Goal: Task Accomplishment & Management: Manage account settings

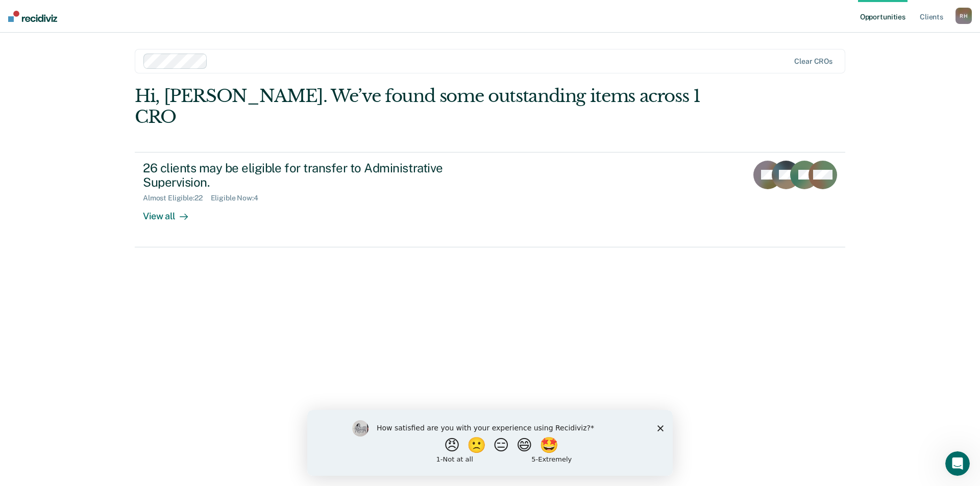
click at [660, 424] on div "How satisfied are you with your experience using Recidiviz? 😠 🙁 😑 😄 🤩 1 - Not a…" at bounding box center [489, 443] width 365 height 66
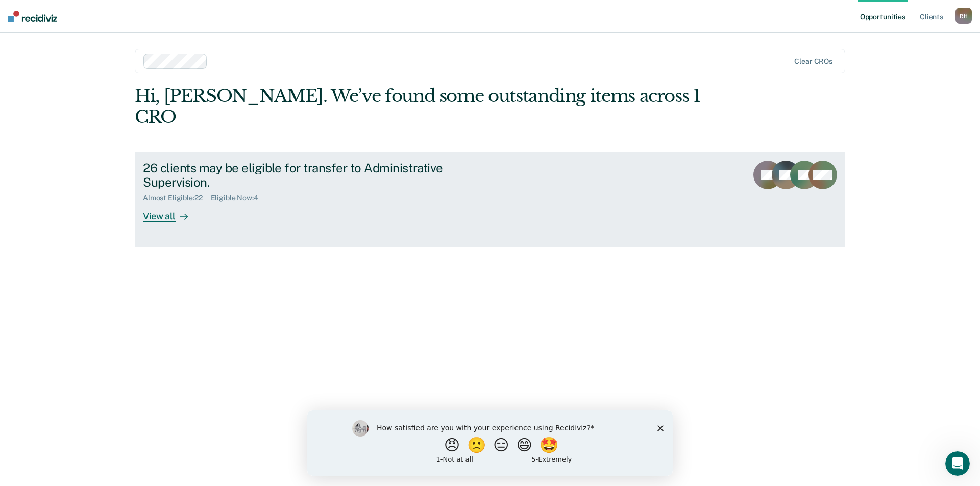
click at [160, 203] on div "View all" at bounding box center [171, 213] width 57 height 20
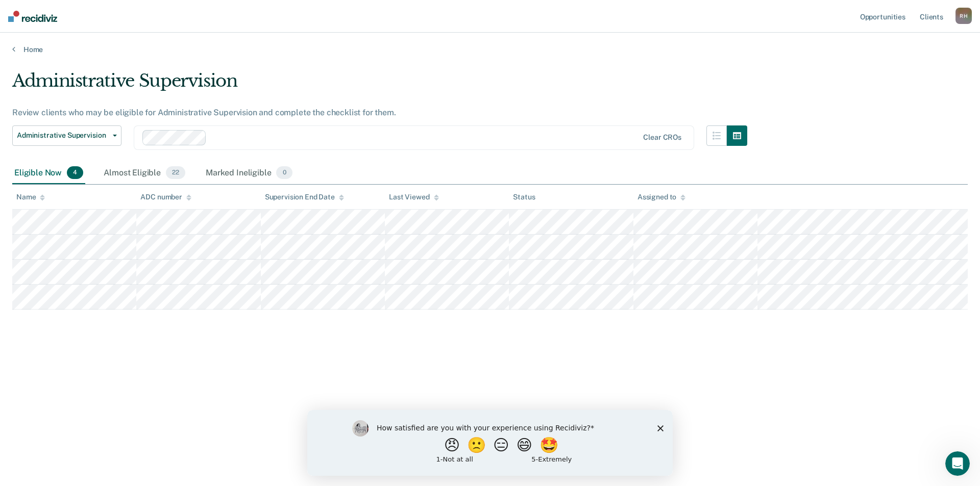
click at [662, 428] on icon "Close survey" at bounding box center [660, 428] width 6 height 6
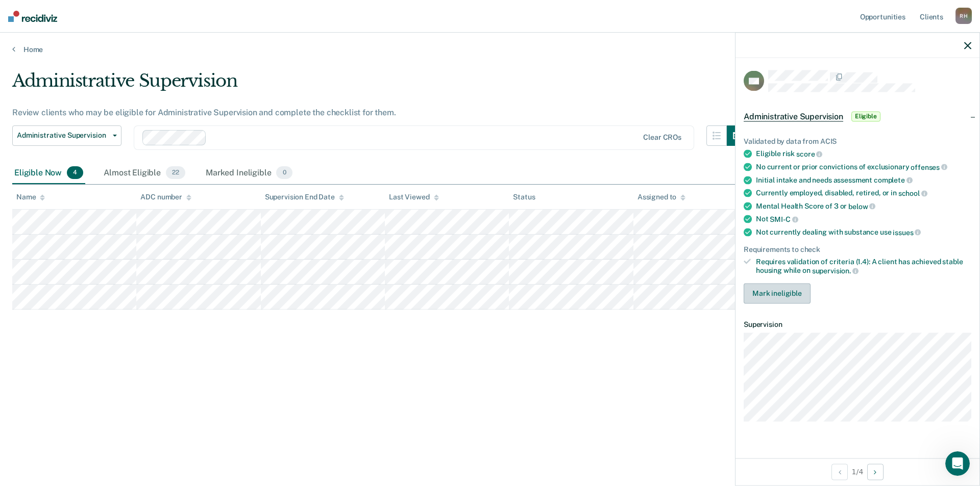
click at [787, 291] on button "Mark ineligible" at bounding box center [777, 293] width 67 height 20
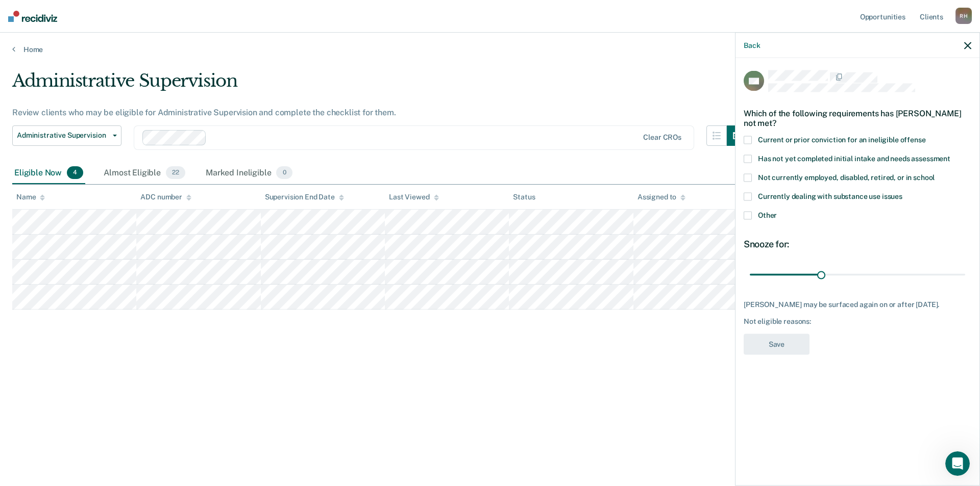
click at [756, 216] on label "Other" at bounding box center [858, 217] width 228 height 11
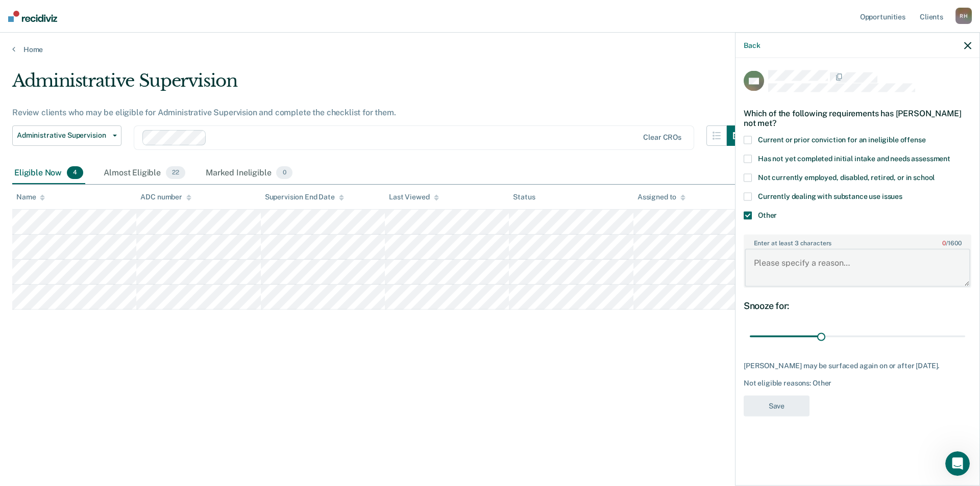
click at [805, 263] on textarea "Enter at least 3 characters 0 / 1600" at bounding box center [858, 268] width 226 height 38
type textarea "No Employment"
click at [777, 415] on button "Save" at bounding box center [777, 405] width 66 height 21
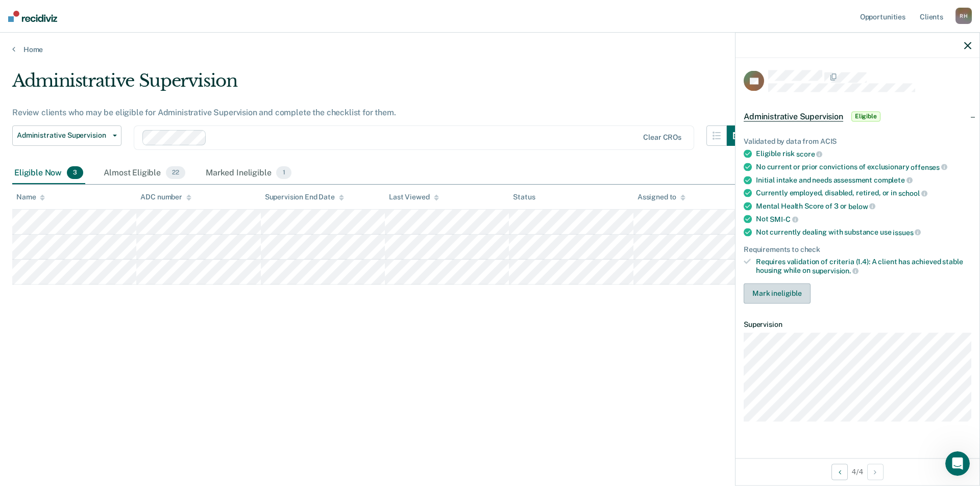
click at [786, 296] on button "Mark ineligible" at bounding box center [777, 293] width 67 height 20
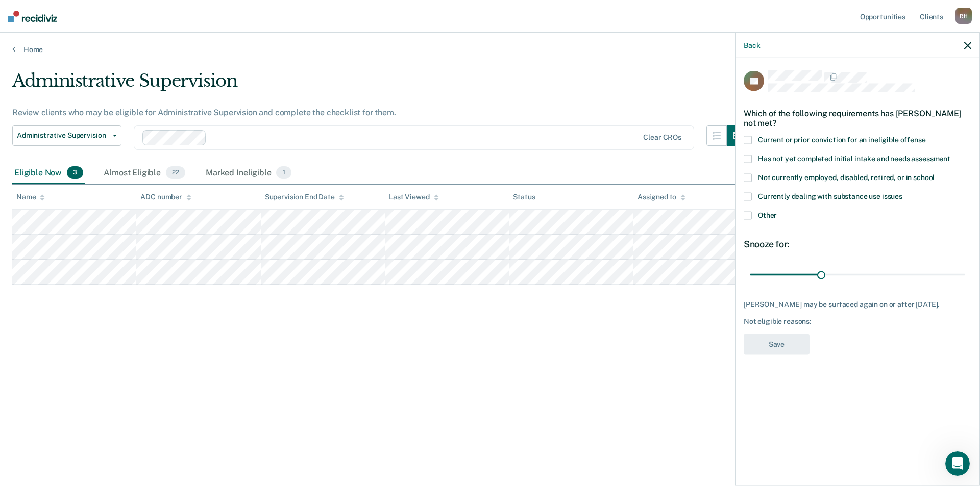
click at [748, 216] on span at bounding box center [748, 216] width 8 height 8
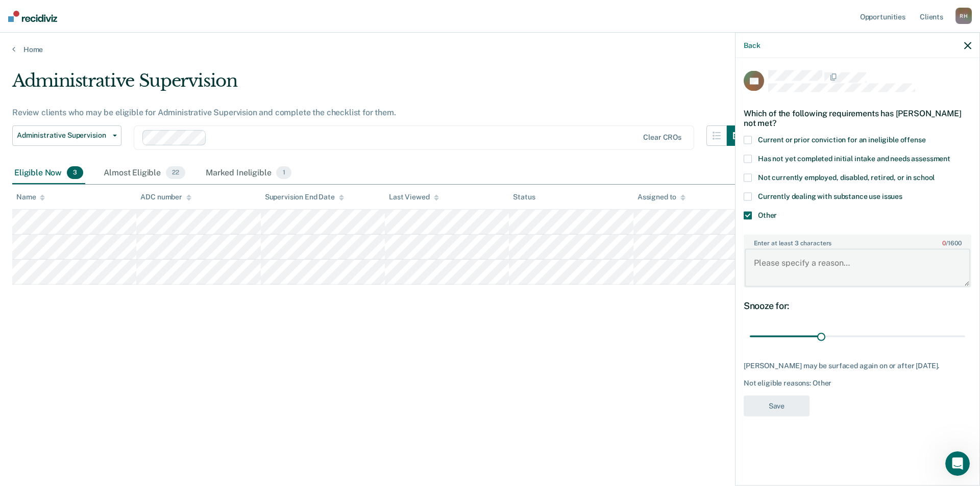
click at [805, 269] on textarea "Enter at least 3 characters 0 / 1600" at bounding box center [858, 268] width 226 height 38
type textarea "the offender has no employment"
click at [781, 409] on button "Save" at bounding box center [777, 405] width 66 height 21
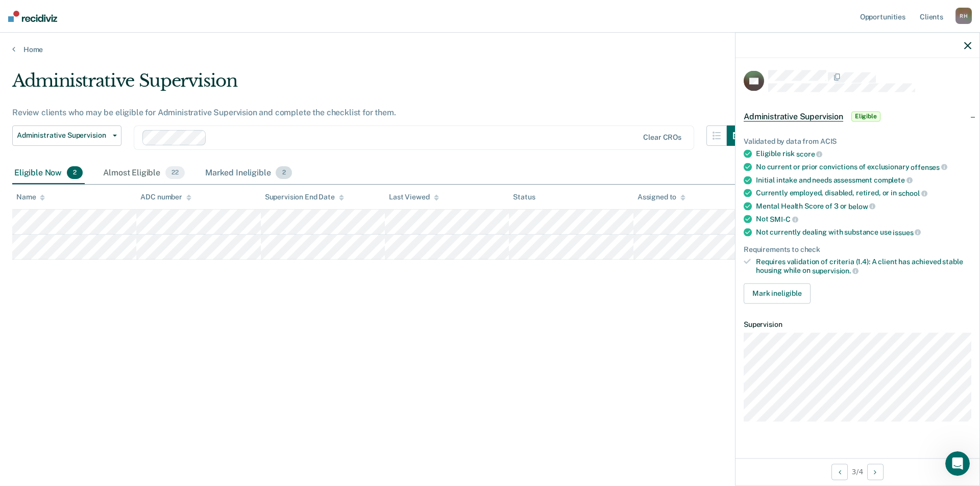
click at [219, 168] on div "Marked Ineligible 2" at bounding box center [248, 173] width 91 height 22
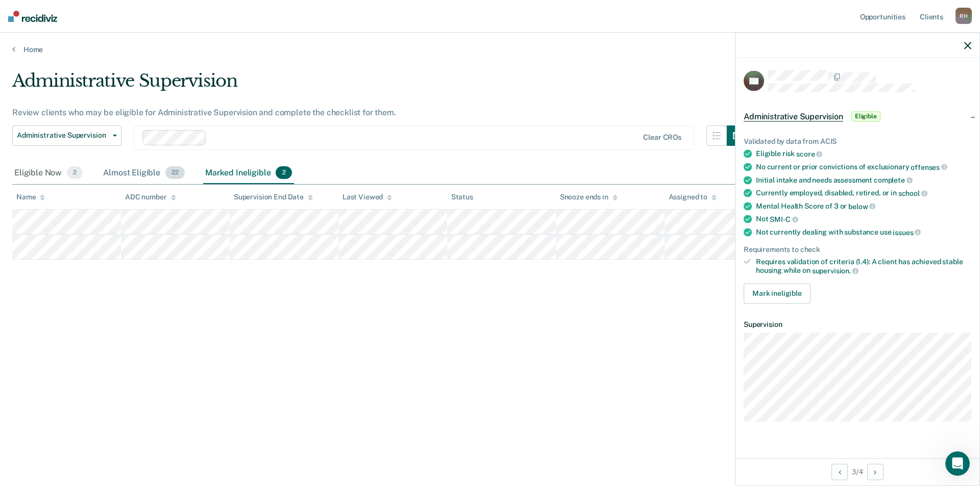
click at [119, 176] on div "Almost Eligible 22" at bounding box center [144, 173] width 86 height 22
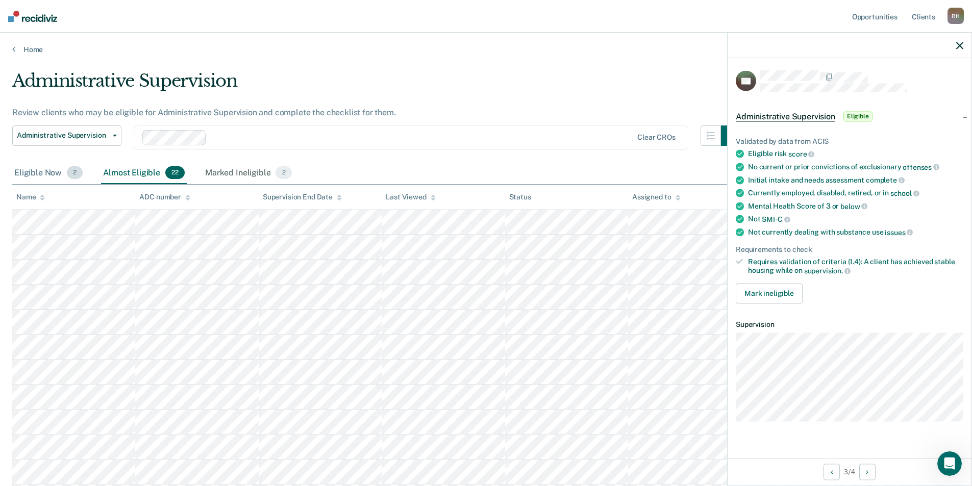
click at [34, 177] on div "Eligible Now 2" at bounding box center [48, 173] width 72 height 22
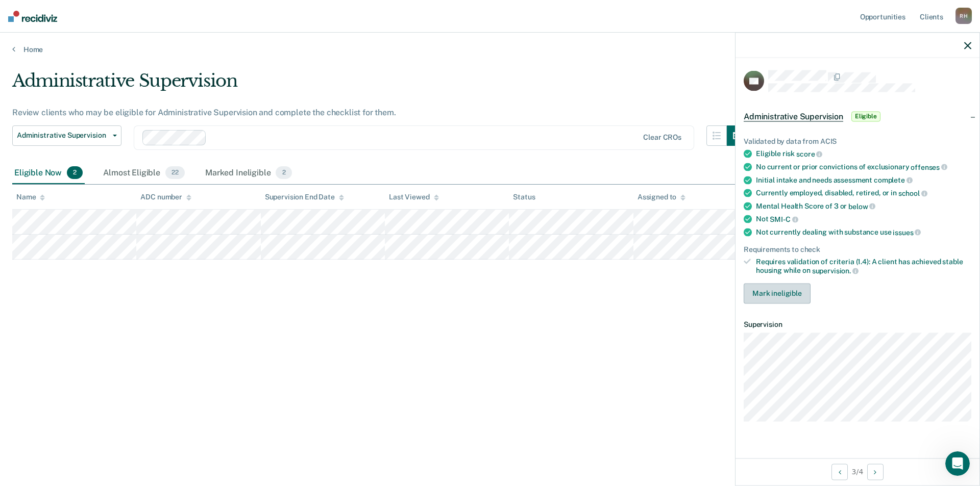
click at [790, 295] on button "Mark ineligible" at bounding box center [777, 293] width 67 height 20
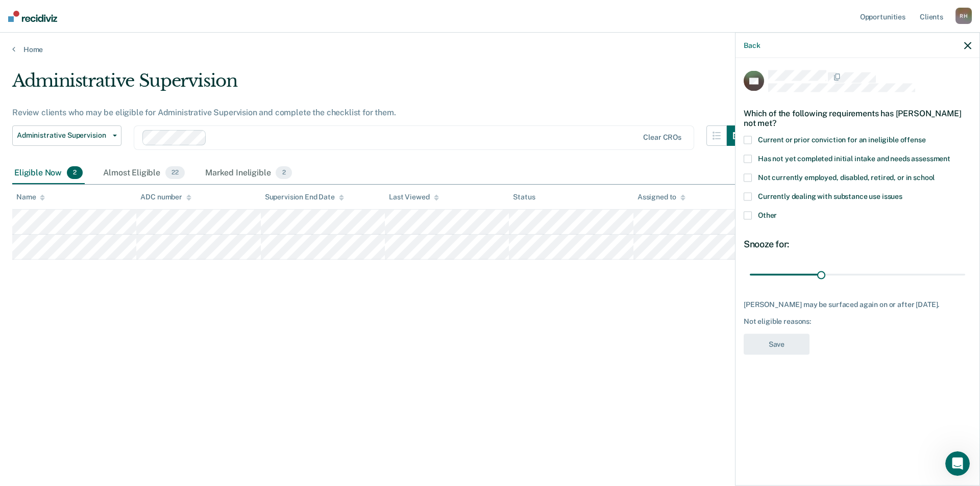
click at [970, 44] on icon "button" at bounding box center [967, 45] width 7 height 7
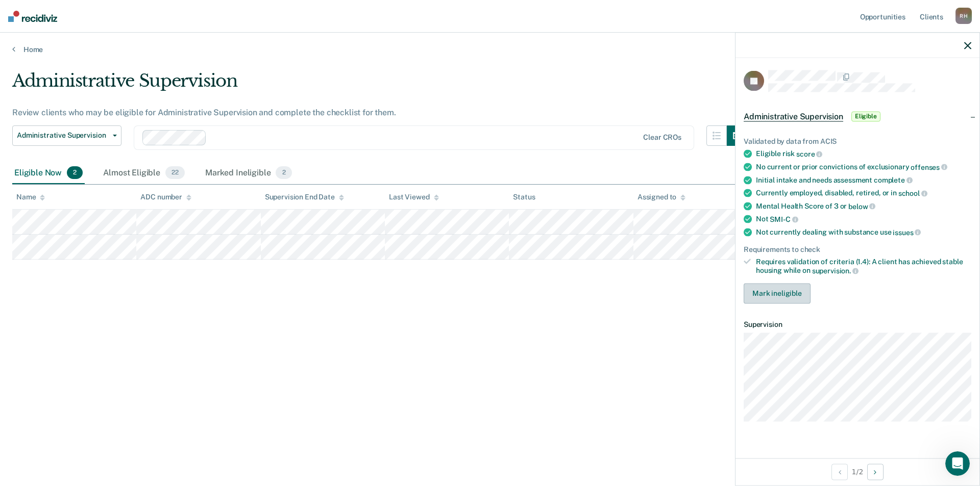
click at [787, 294] on button "Mark ineligible" at bounding box center [777, 293] width 67 height 20
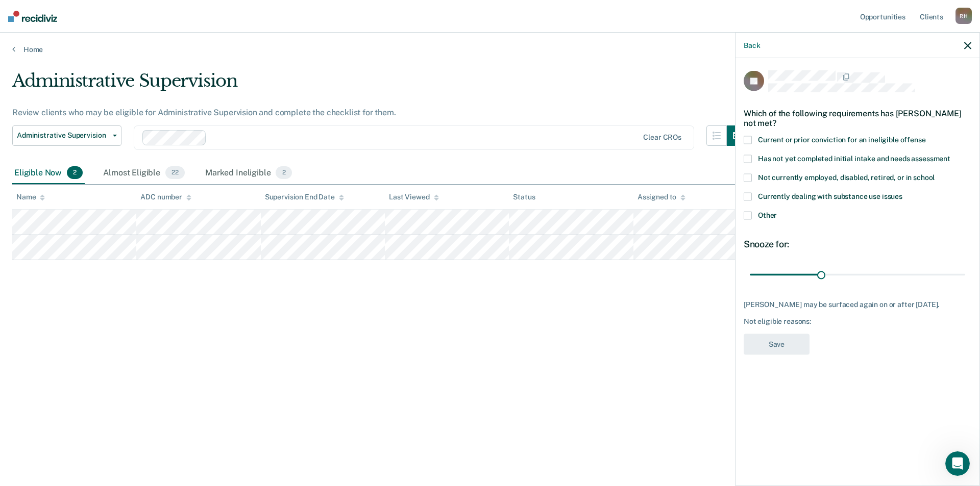
click at [749, 216] on span at bounding box center [748, 216] width 8 height 8
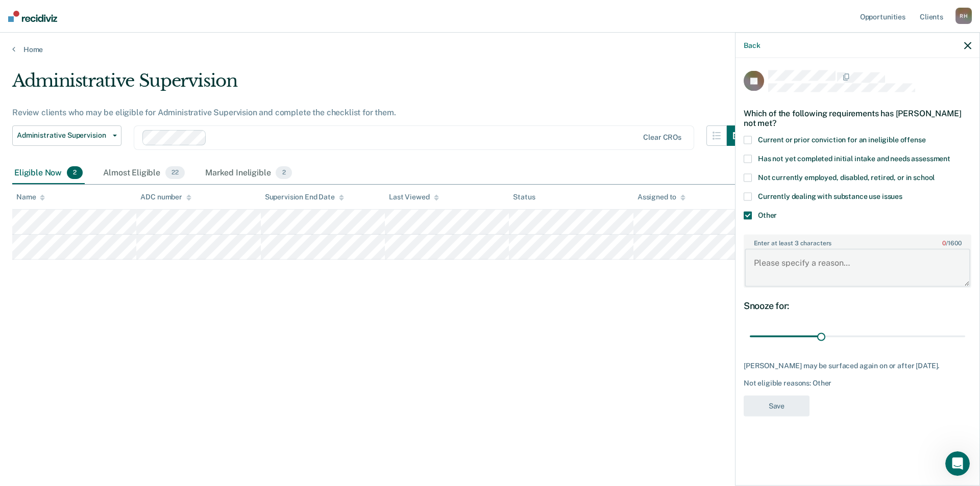
click at [794, 262] on textarea "Enter at least 3 characters 0 / 1600" at bounding box center [858, 268] width 226 height 38
drag, startPoint x: 804, startPoint y: 180, endPoint x: 824, endPoint y: 177, distance: 20.1
click at [824, 177] on span "Not currently employed, disabled, retired, or in school" at bounding box center [846, 178] width 177 height 8
click at [807, 277] on textarea "Enter at least 3 characters 0 / 1600" at bounding box center [858, 268] width 226 height 38
type textarea "E"
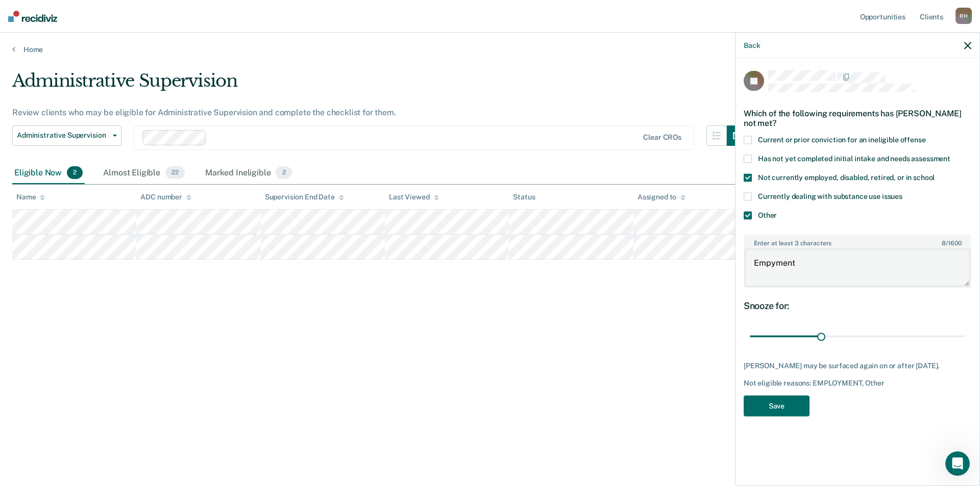
type textarea "Empyment"
drag, startPoint x: 770, startPoint y: 262, endPoint x: 797, endPoint y: 264, distance: 27.2
click at [798, 264] on textarea "Empyment" at bounding box center [858, 268] width 226 height 38
drag, startPoint x: 820, startPoint y: 266, endPoint x: 723, endPoint y: 266, distance: 97.0
click at [723, 266] on body "Looks like you’re using Internet Explorer 11. For faster loading and a better e…" at bounding box center [490, 243] width 980 height 486
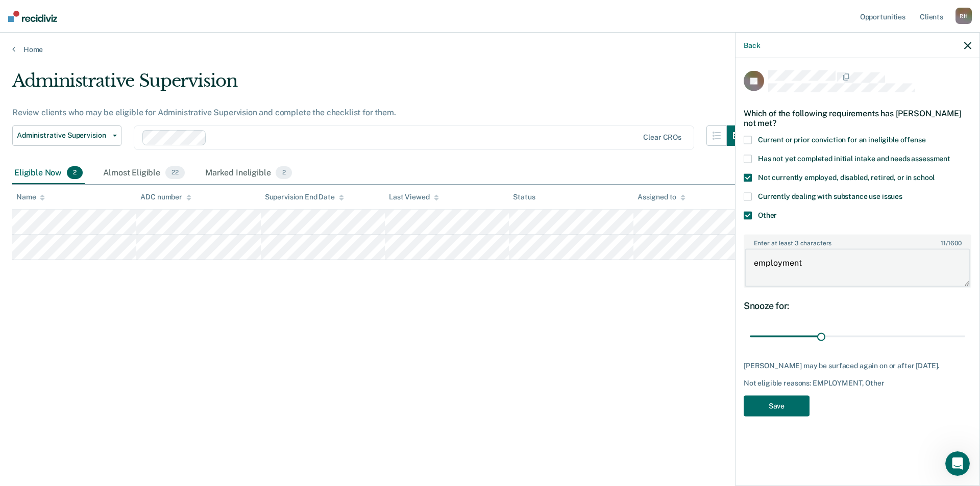
drag, startPoint x: 816, startPoint y: 264, endPoint x: 729, endPoint y: 265, distance: 86.8
click at [729, 265] on body "Looks like you’re using Internet Explorer 11. For faster loading and a better e…" at bounding box center [490, 243] width 980 height 486
type textarea "employment"
click at [778, 416] on button "Save" at bounding box center [777, 405] width 66 height 21
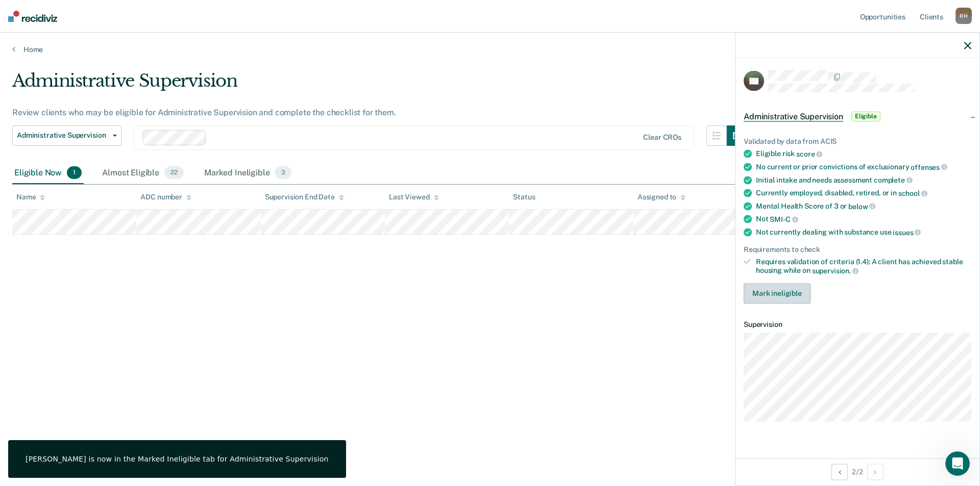
click at [755, 289] on button "Mark ineligible" at bounding box center [777, 293] width 67 height 20
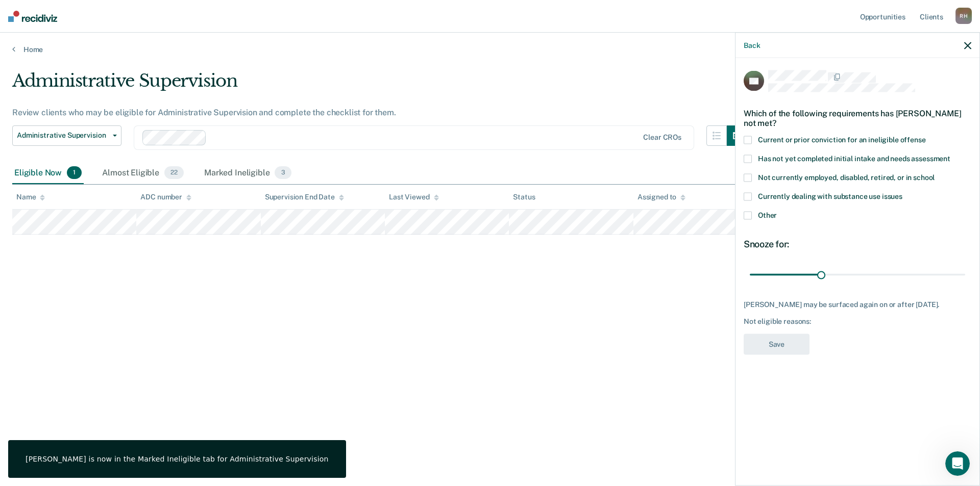
click at [746, 208] on div "Currently dealing with substance use issues" at bounding box center [858, 202] width 228 height 19
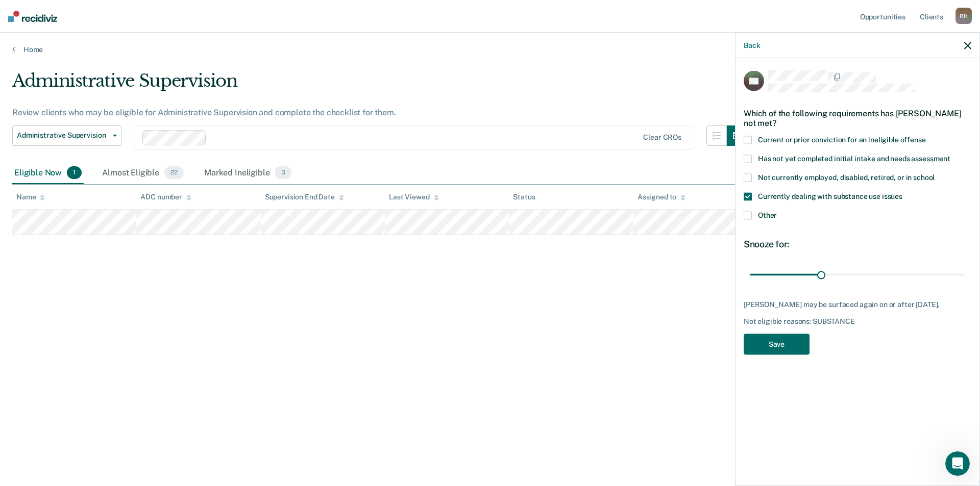
click at [747, 193] on span at bounding box center [748, 197] width 8 height 8
click at [750, 216] on span at bounding box center [748, 216] width 8 height 8
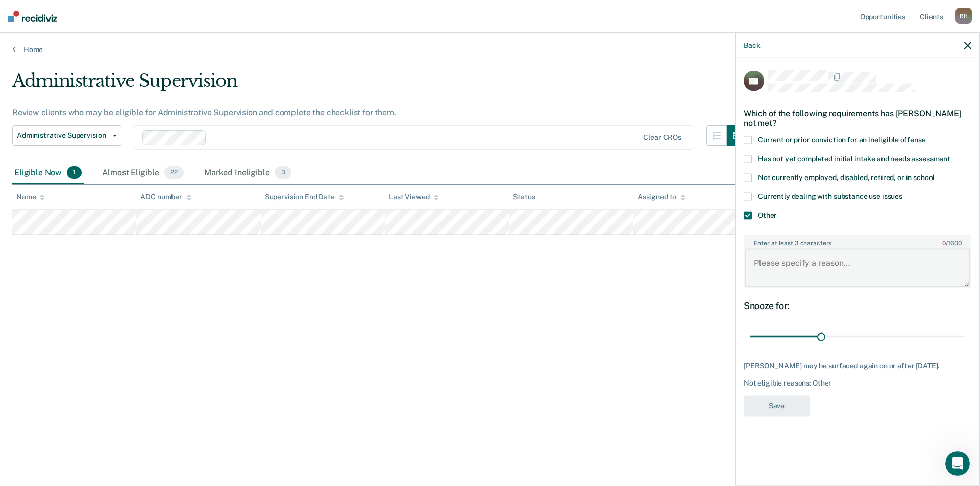
click at [775, 255] on textarea "Enter at least 3 characters 0 / 1600" at bounding box center [858, 268] width 226 height 38
paste textarea "employment"
type textarea "employment"
click at [784, 416] on button "Save" at bounding box center [777, 405] width 66 height 21
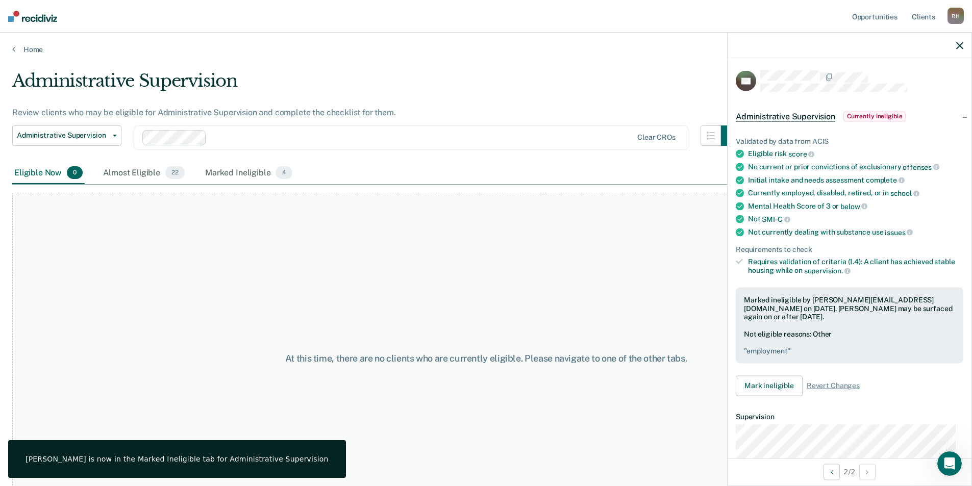
click at [956, 38] on div at bounding box center [850, 46] width 244 height 26
click at [960, 45] on icon "button" at bounding box center [959, 45] width 7 height 7
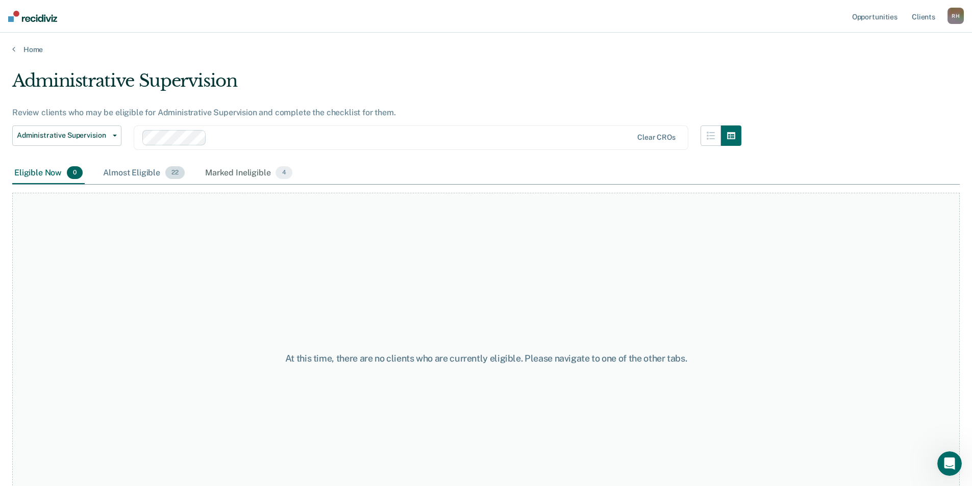
click at [131, 175] on div "Almost Eligible 22" at bounding box center [144, 173] width 86 height 22
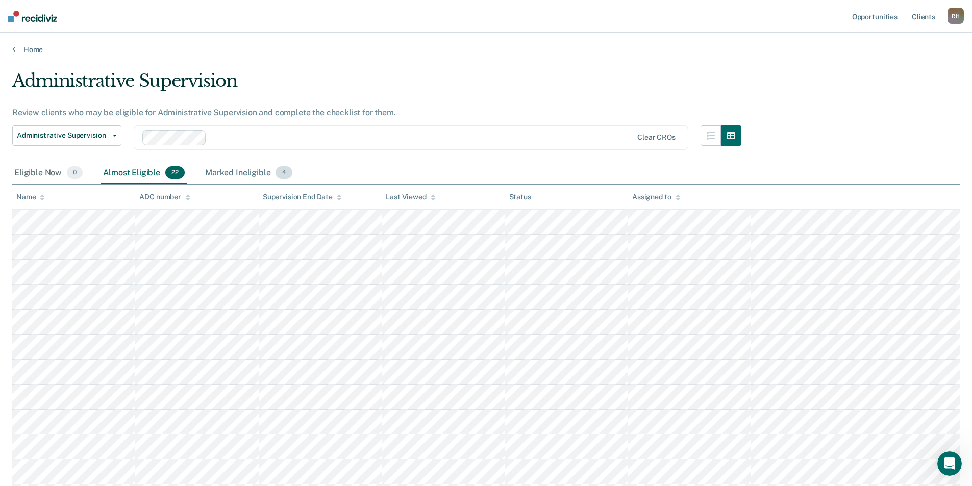
click at [249, 166] on div "Marked Ineligible 4" at bounding box center [248, 173] width 91 height 22
